Goal: Information Seeking & Learning: Learn about a topic

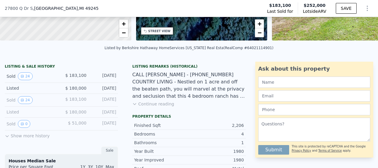
scroll to position [117, 0]
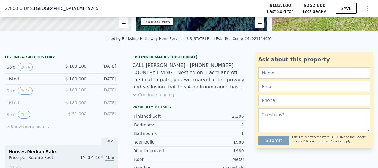
click at [158, 97] on button "Continue reading" at bounding box center [153, 95] width 42 height 6
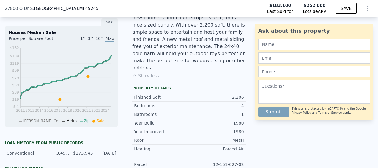
scroll to position [265, 0]
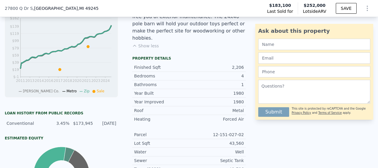
click at [24, 128] on div "Conventional 3.45% $173,945 [DATE]" at bounding box center [61, 123] width 113 height 11
click at [28, 124] on div "Conventional" at bounding box center [27, 123] width 40 height 6
drag, startPoint x: 28, startPoint y: 124, endPoint x: 80, endPoint y: 125, distance: 51.7
click at [80, 125] on div "$173,945" at bounding box center [83, 123] width 20 height 6
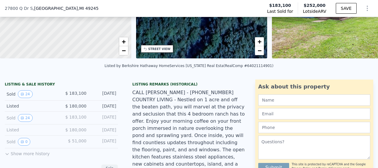
scroll to position [87, 0]
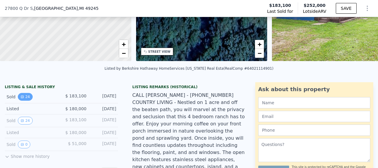
click at [22, 98] on icon "View historical data" at bounding box center [23, 97] width 4 height 4
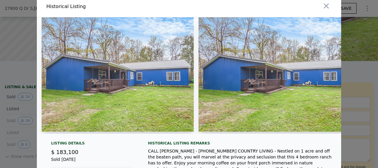
scroll to position [0, 0]
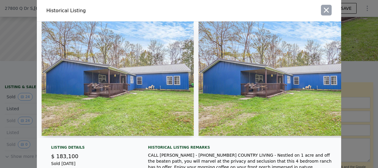
click at [323, 14] on button "button" at bounding box center [326, 10] width 11 height 11
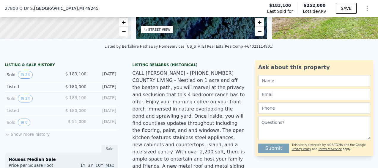
scroll to position [117, 0]
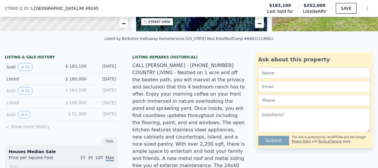
click at [38, 129] on button "Show more history" at bounding box center [27, 125] width 45 height 8
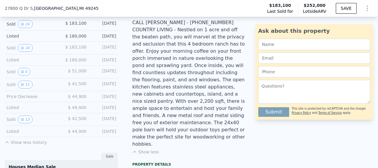
scroll to position [146, 0]
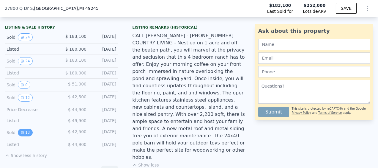
click at [23, 133] on icon "View historical data" at bounding box center [22, 132] width 2 height 2
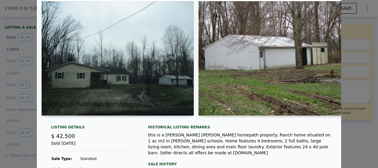
scroll to position [30, 0]
